Goal: Information Seeking & Learning: Check status

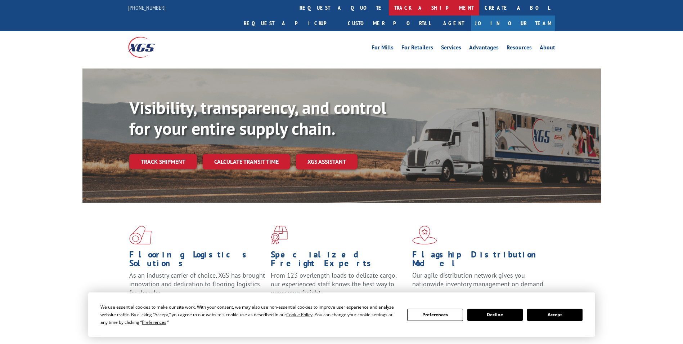
click at [389, 11] on link "track a shipment" at bounding box center [434, 7] width 90 height 15
click at [0, 0] on div "Track Shipment Enter your information below to track your shipment(s). Select c…" at bounding box center [0, 0] width 0 height 0
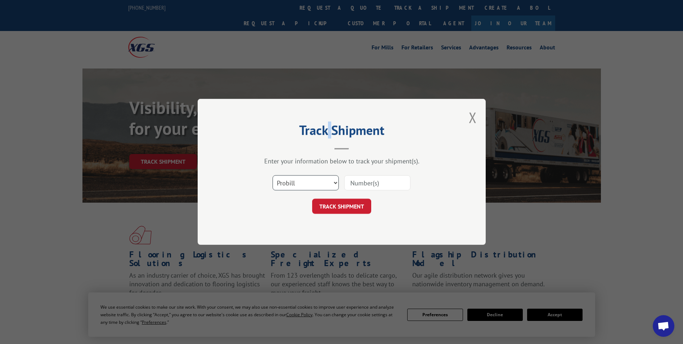
click at [307, 178] on select "Select category... Probill BOL PO" at bounding box center [306, 182] width 66 height 15
select select "po"
click at [273, 175] on select "Select category... Probill BOL PO" at bounding box center [306, 182] width 66 height 15
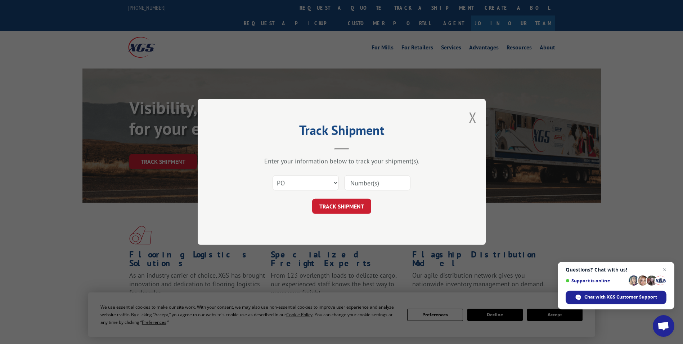
paste input "66535389"
type input "66535389"
click at [342, 198] on form "Select category... Probill BOL PO 66535389 TRACK SHIPMENT" at bounding box center [342, 192] width 216 height 43
click at [342, 204] on button "TRACK SHIPMENT" at bounding box center [341, 206] width 59 height 15
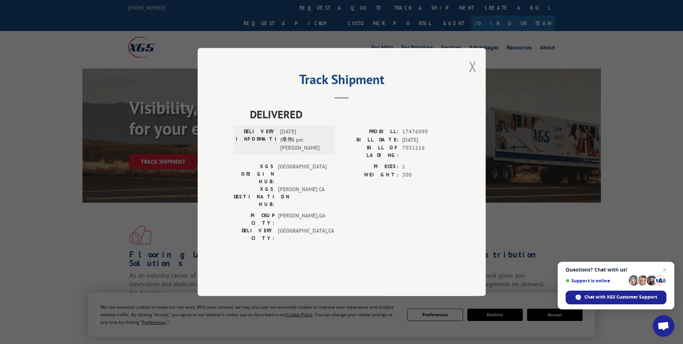
click at [475, 76] on button "Close modal" at bounding box center [473, 66] width 8 height 19
